Goal: Task Accomplishment & Management: Use online tool/utility

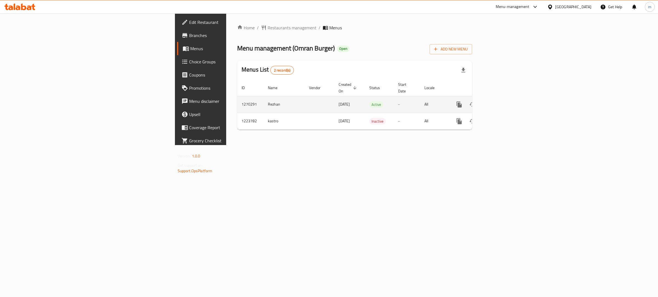
click at [502, 101] on icon "enhanced table" at bounding box center [499, 104] width 7 height 7
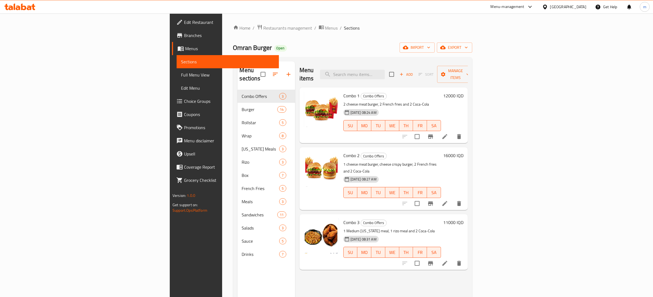
click at [423, 64] on div "Menu items Add Sort Manage items" at bounding box center [384, 74] width 168 height 26
click at [385, 70] on input "search" at bounding box center [352, 75] width 65 height 10
click at [385, 74] on input "search" at bounding box center [352, 75] width 65 height 10
paste input "crispy burger"
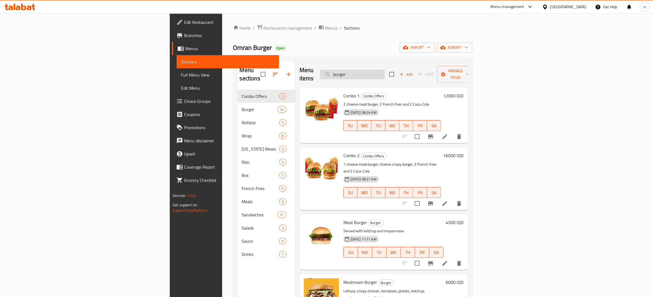
click at [385, 74] on input "burger" at bounding box center [352, 75] width 65 height 10
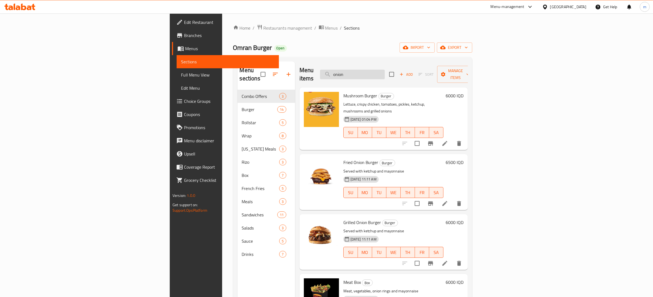
click at [385, 70] on input "onion" at bounding box center [352, 75] width 65 height 10
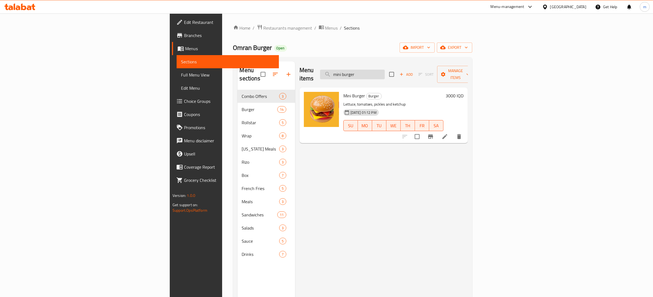
click at [385, 70] on input "mini burger" at bounding box center [352, 75] width 65 height 10
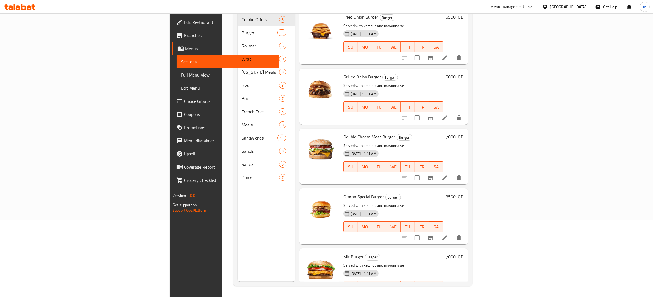
scroll to position [492, 0]
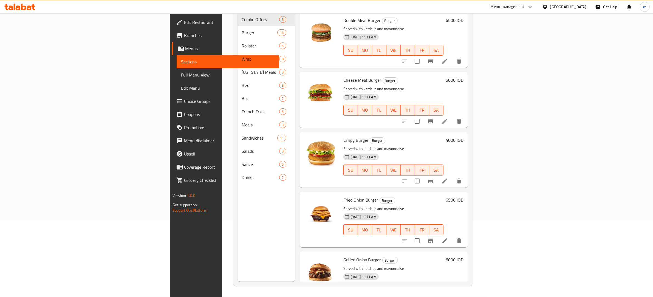
click at [343, 196] on span "Fried Onion Burger" at bounding box center [360, 200] width 35 height 8
drag, startPoint x: 316, startPoint y: 176, endPoint x: 325, endPoint y: 178, distance: 9.1
click at [343, 196] on span "Fried Onion Burger" at bounding box center [360, 200] width 35 height 8
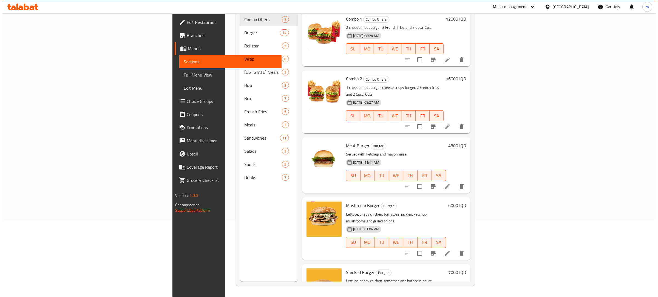
scroll to position [0, 0]
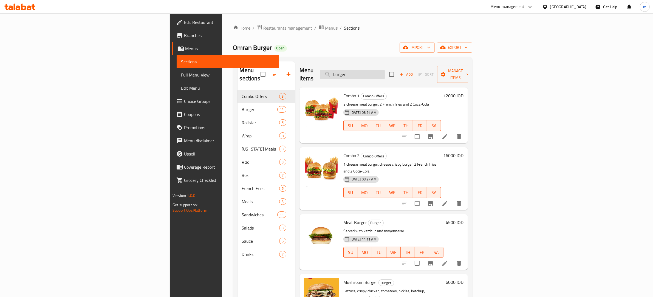
click at [385, 71] on input "burger" at bounding box center [352, 75] width 65 height 10
paste input "Onion"
type input "Onion"
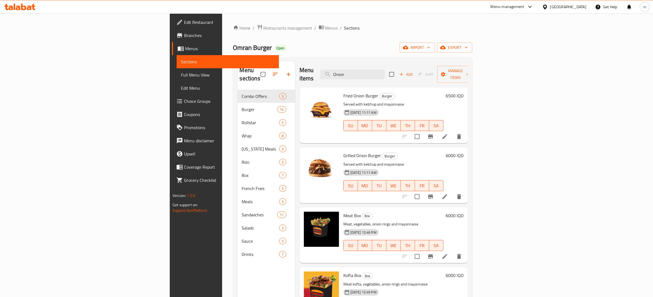
click at [181, 76] on span "Full Menu View" at bounding box center [228, 75] width 94 height 7
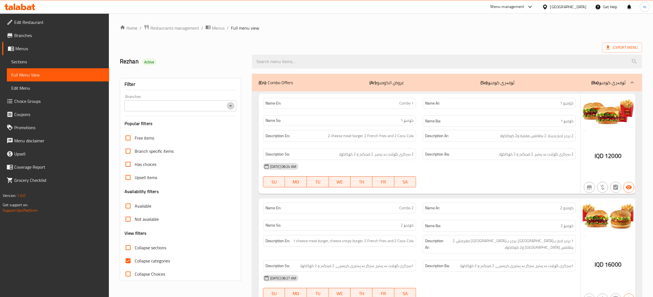
click at [232, 104] on icon "Open" at bounding box center [230, 106] width 7 height 7
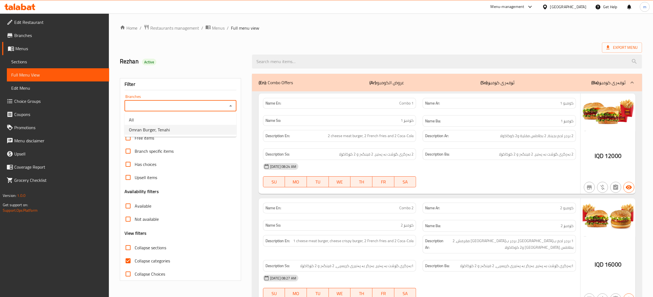
click at [182, 133] on li "Omran Burger, Tenahi" at bounding box center [181, 130] width 112 height 10
type input "Omran Burger, Tenahi"
click at [124, 261] on input "Collapse categories" at bounding box center [128, 260] width 13 height 13
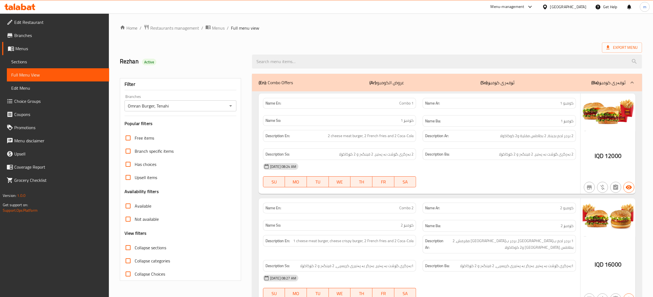
click at [129, 261] on input "Collapse categories" at bounding box center [128, 260] width 13 height 13
checkbox input "false"
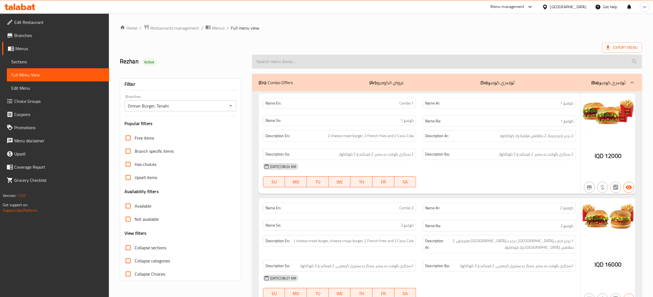
click at [335, 57] on input "search" at bounding box center [447, 62] width 390 height 14
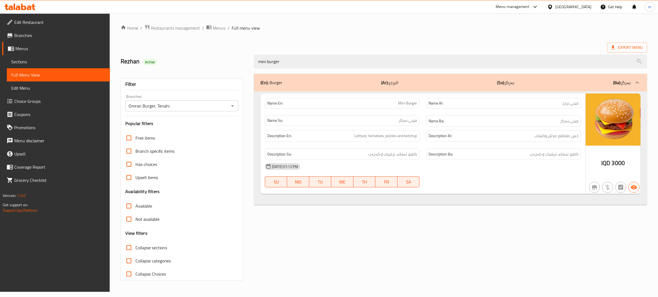
click at [293, 228] on div "(En): Burger (Ar): البرجر (So): بەرگر (Ba): بەرگر Name En: Mini Burger Name Ar:…" at bounding box center [451, 178] width 400 height 214
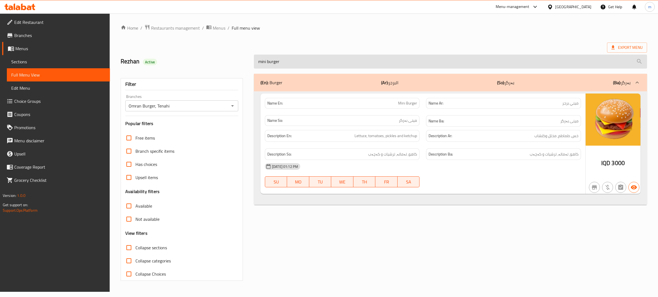
click at [297, 62] on input "mini burger" at bounding box center [450, 62] width 393 height 14
paste input "Onion"
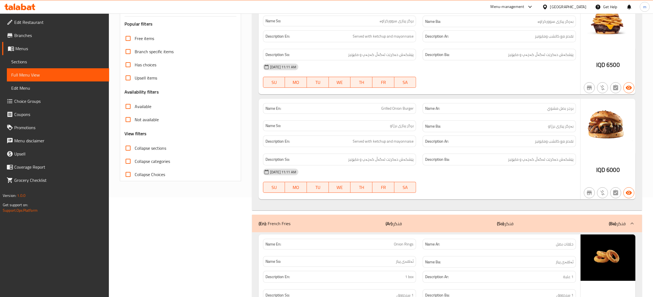
scroll to position [161, 0]
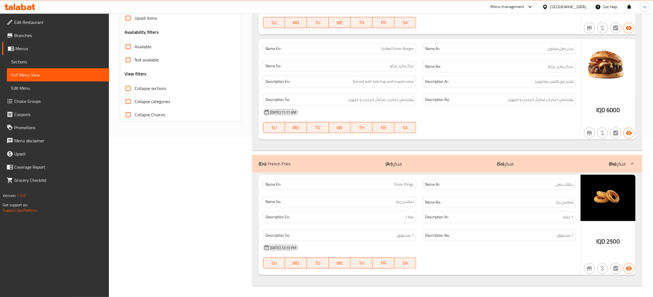
type input "Onion"
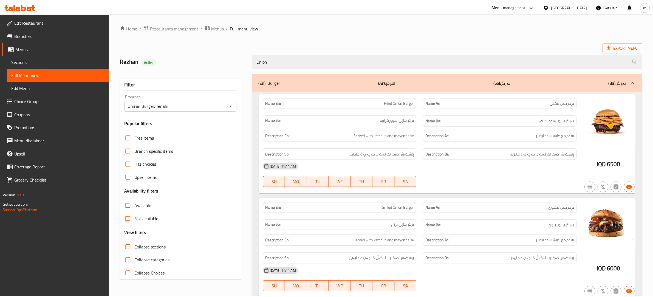
scroll to position [43, 0]
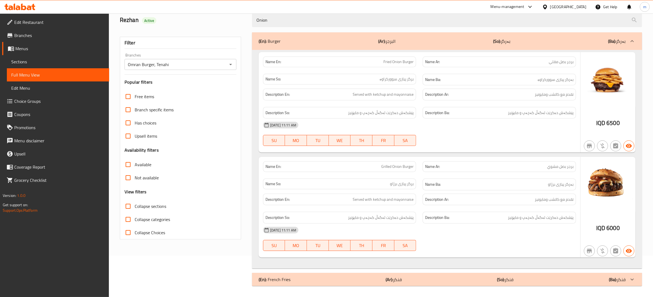
click at [401, 60] on span "Fried Onion Burger" at bounding box center [399, 62] width 30 height 6
copy span "Fried Onion Burger"
click at [401, 167] on span "Grilled Onion Burger" at bounding box center [397, 167] width 32 height 6
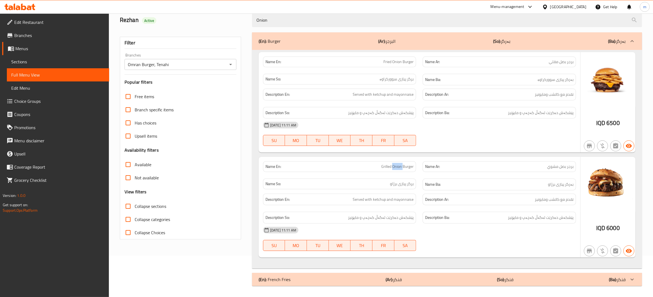
click at [401, 167] on span "Grilled Onion Burger" at bounding box center [397, 167] width 32 height 6
copy span "Grilled Onion Burger"
